Goal: Transaction & Acquisition: Purchase product/service

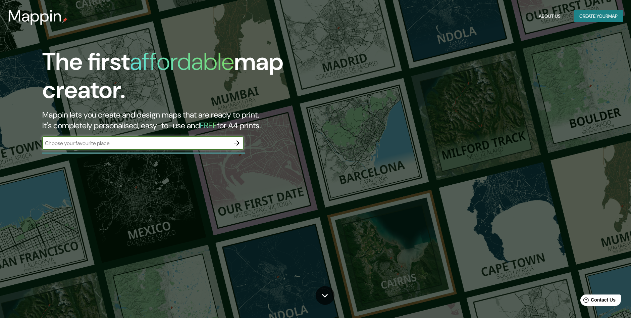
click at [112, 143] on input "text" at bounding box center [136, 143] width 188 height 8
click at [128, 146] on input "text" at bounding box center [136, 143] width 188 height 8
type input "[GEOGRAPHIC_DATA]"
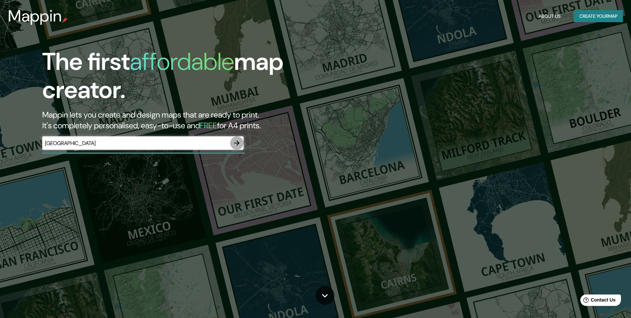
click at [238, 143] on icon "button" at bounding box center [236, 142] width 5 height 5
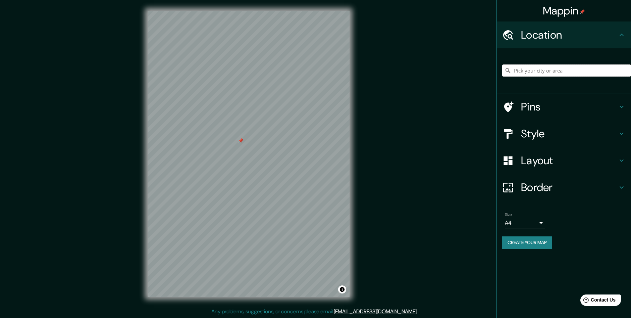
click at [523, 70] on input "Pick your city or area" at bounding box center [566, 70] width 129 height 12
click at [580, 74] on input "[GEOGRAPHIC_DATA], [GEOGRAPHIC_DATA], [GEOGRAPHIC_DATA]" at bounding box center [566, 70] width 129 height 12
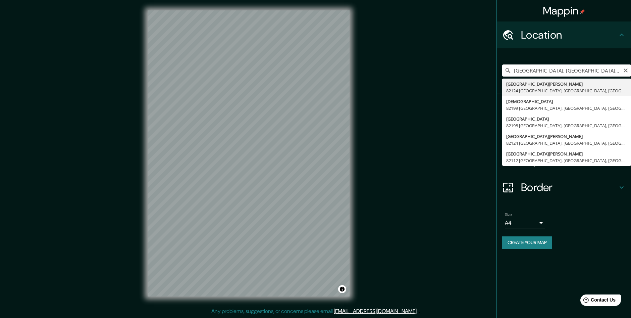
type input "[GEOGRAPHIC_DATA][PERSON_NAME], [GEOGRAPHIC_DATA], [GEOGRAPHIC_DATA]"
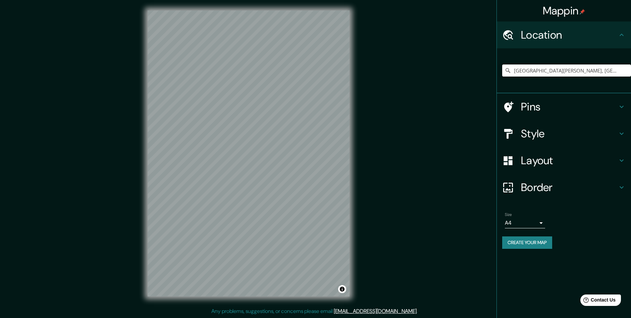
scroll to position [0, 0]
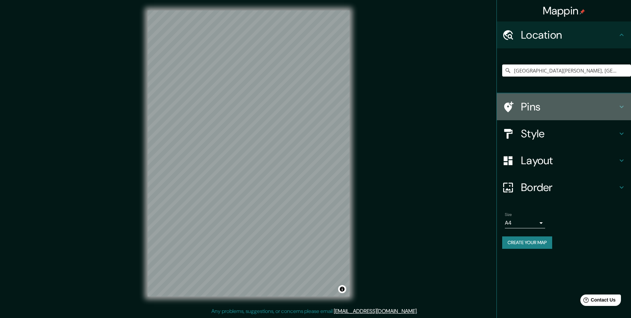
click at [623, 106] on icon at bounding box center [621, 107] width 8 height 8
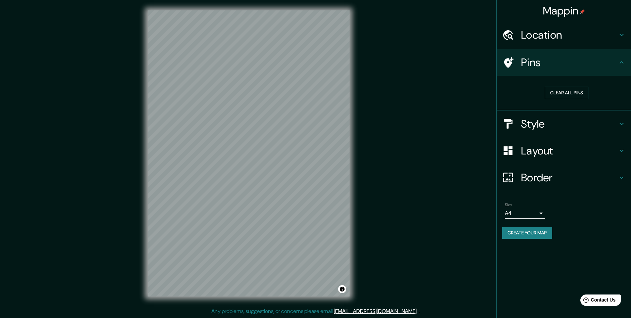
click at [620, 68] on div "Pins" at bounding box center [564, 62] width 134 height 27
click at [624, 126] on icon at bounding box center [621, 124] width 8 height 8
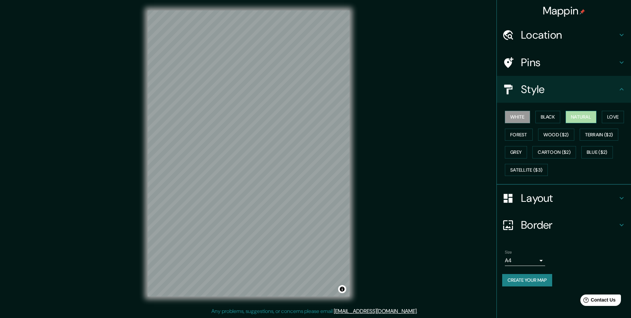
click at [584, 118] on button "Natural" at bounding box center [580, 117] width 31 height 12
click at [364, 128] on div "Mappin Location [GEOGRAPHIC_DATA], [GEOGRAPHIC_DATA], [GEOGRAPHIC_DATA] Pins St…" at bounding box center [315, 159] width 631 height 318
